Goal: Information Seeking & Learning: Learn about a topic

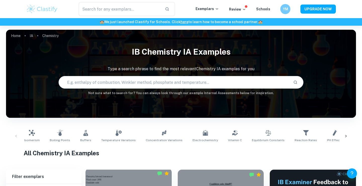
scroll to position [150, 0]
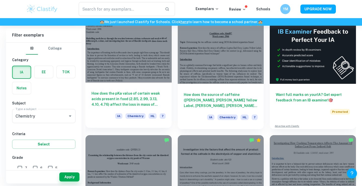
click at [139, 99] on h6 "How does the pKa value of certain weak acids present in food (2.85, 2.99, 3.13,…" at bounding box center [128, 98] width 74 height 17
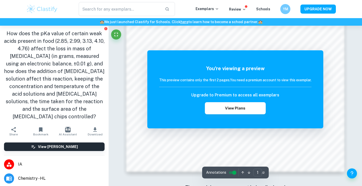
scroll to position [444, 0]
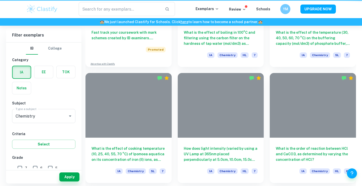
scroll to position [150, 0]
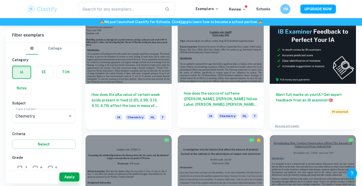
click at [219, 89] on div "How does the source of caffeine ([PERSON_NAME], [PERSON_NAME] Yellow Label, [PE…" at bounding box center [220, 104] width 86 height 45
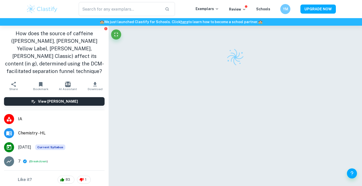
scroll to position [5, 0]
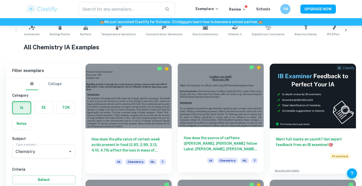
scroll to position [225, 0]
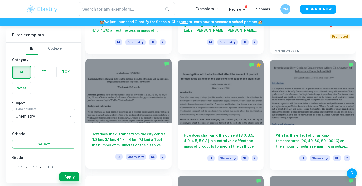
click at [139, 97] on div at bounding box center [128, 90] width 86 height 65
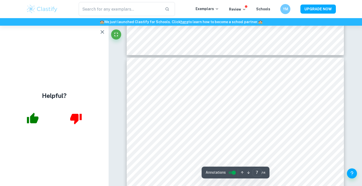
scroll to position [1896, 0]
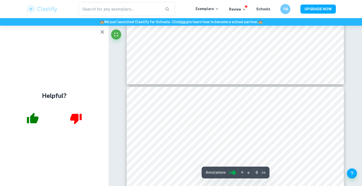
type input "5"
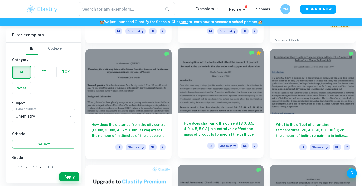
scroll to position [245, 0]
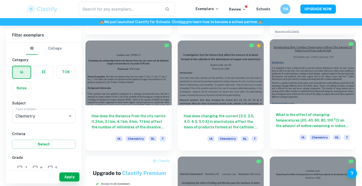
click at [310, 99] on div at bounding box center [312, 71] width 86 height 65
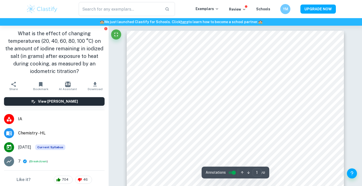
scroll to position [20, 0]
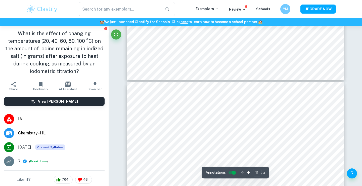
type input "12"
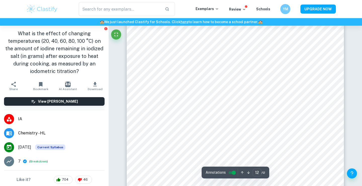
scroll to position [3351, 0]
